Goal: Task Accomplishment & Management: Use online tool/utility

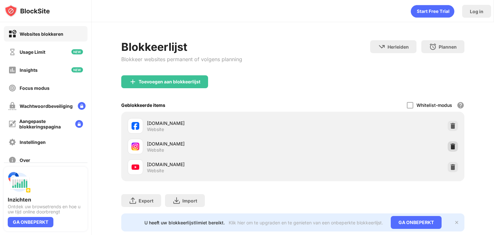
click at [449, 143] on img at bounding box center [452, 146] width 6 height 6
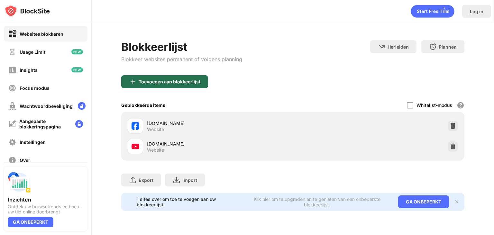
click at [202, 78] on div "Toevoegen aan blokkeerlijst" at bounding box center [164, 81] width 87 height 13
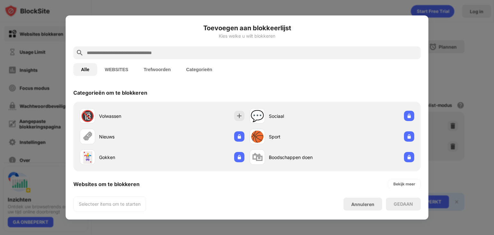
click at [118, 70] on button "WEBSITES" at bounding box center [116, 69] width 39 height 13
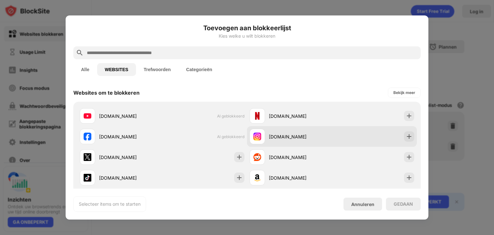
click at [347, 139] on div "instagram.com" at bounding box center [332, 136] width 170 height 21
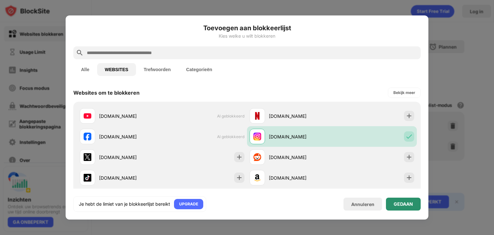
click at [415, 201] on div "GEDAAN" at bounding box center [403, 203] width 35 height 13
